Goal: Obtain resource: Download file/media

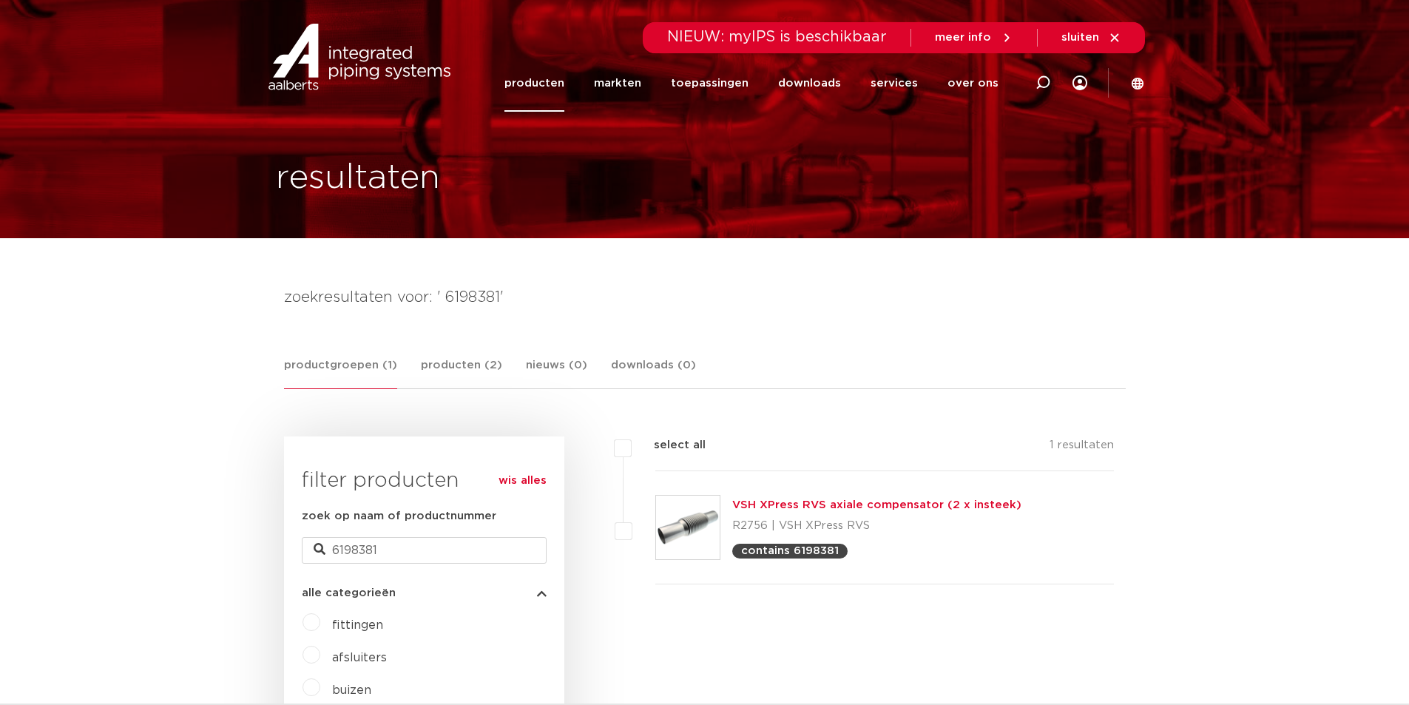
click at [697, 513] on img at bounding box center [688, 528] width 64 height 64
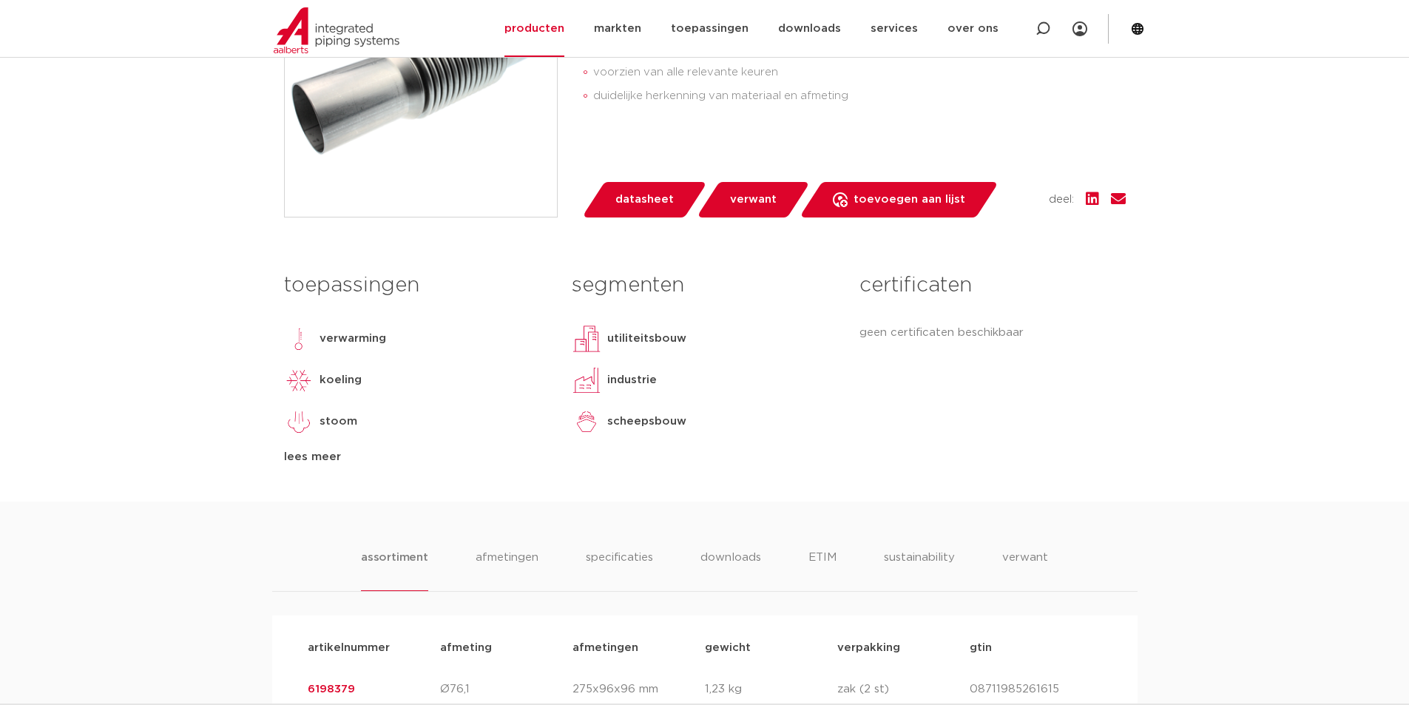
scroll to position [814, 0]
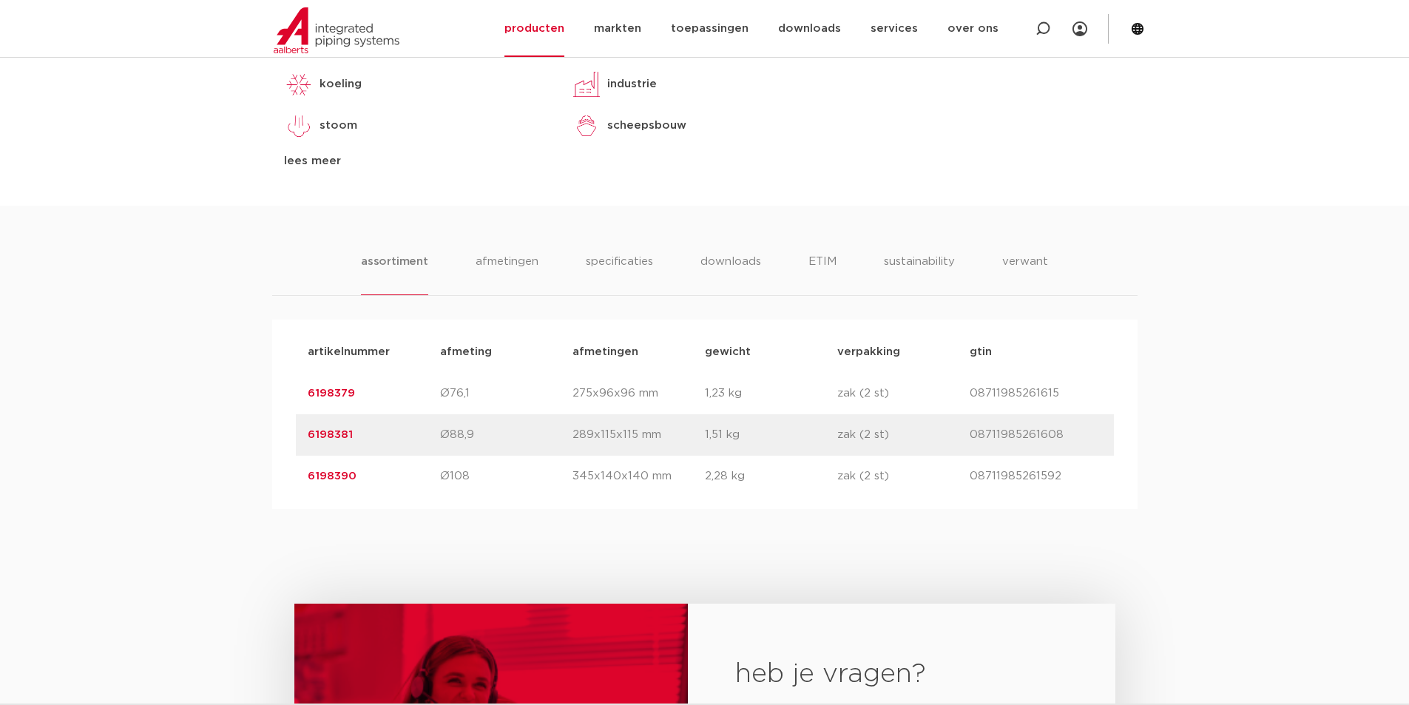
click at [335, 436] on link "6198381" at bounding box center [330, 434] width 45 height 11
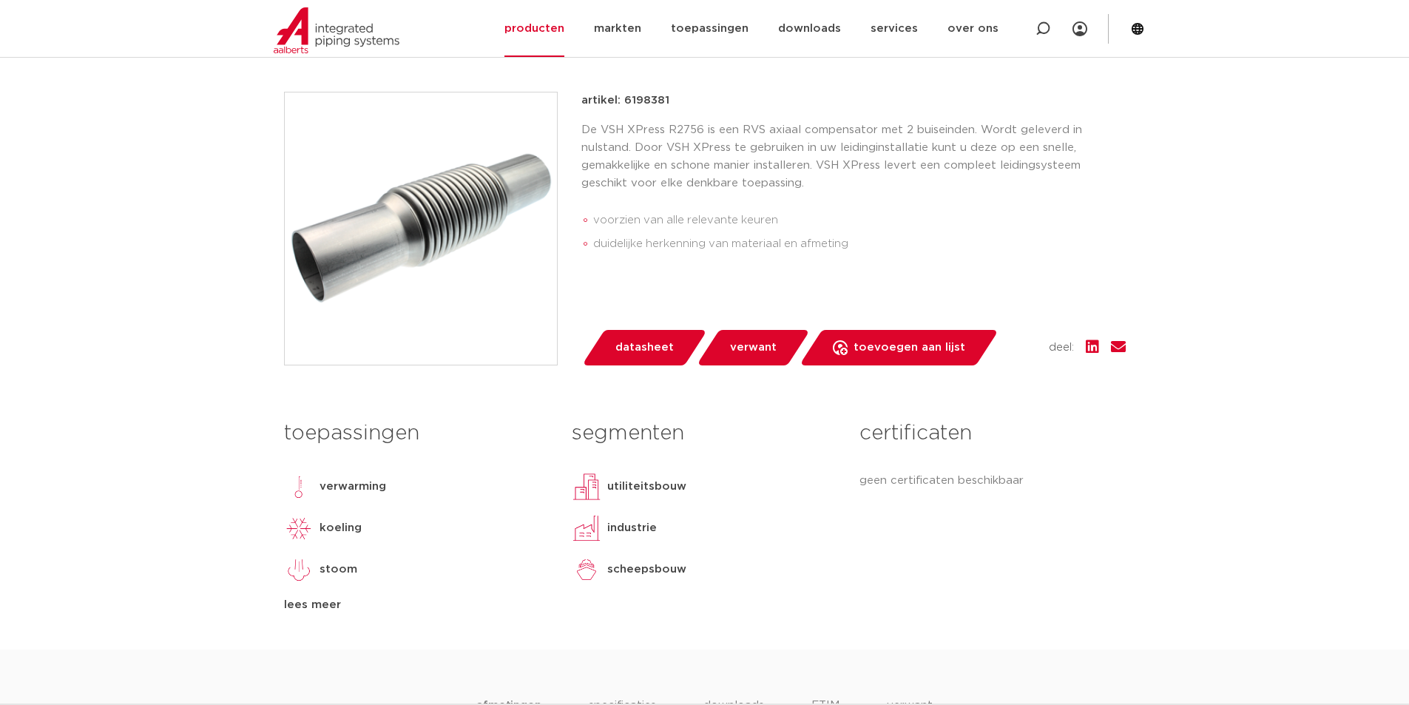
click at [639, 356] on span "datasheet" at bounding box center [644, 348] width 58 height 24
